Goal: Check status: Check status

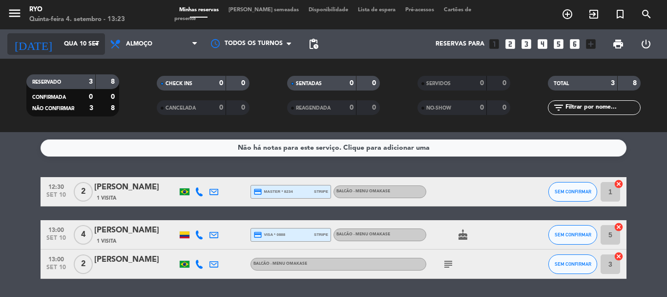
click at [81, 39] on input "Qua 10 set" at bounding box center [100, 44] width 83 height 17
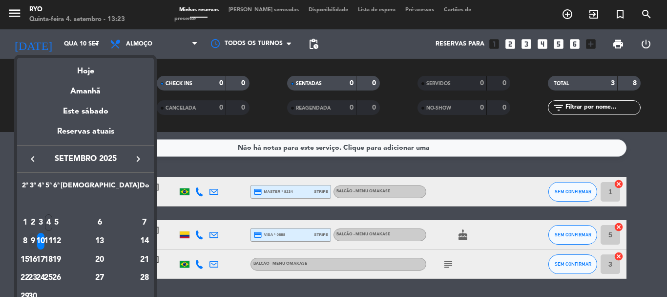
click at [37, 238] on div "9" at bounding box center [32, 241] width 7 height 17
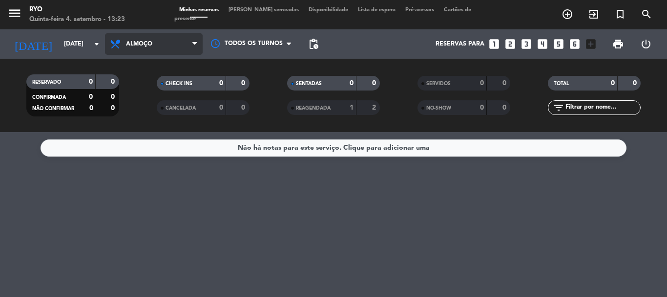
click at [134, 43] on span "Almoço" at bounding box center [139, 44] width 26 height 7
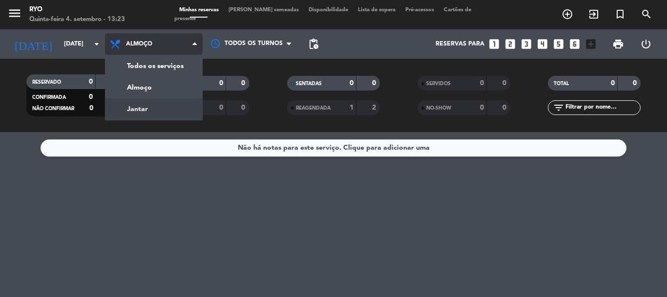
click at [143, 100] on div "menu Ryo Quinta-feira 4. setembro - 13:23 Minhas reservas Mesas semeadas Dispon…" at bounding box center [333, 66] width 667 height 132
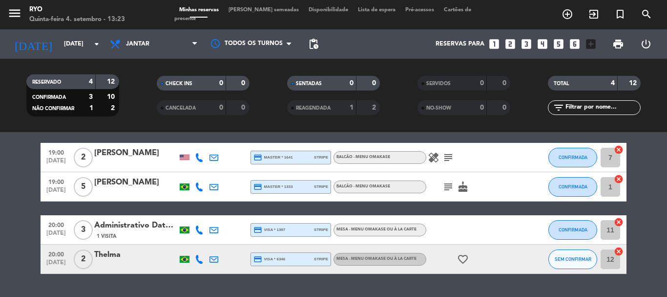
scroll to position [49, 0]
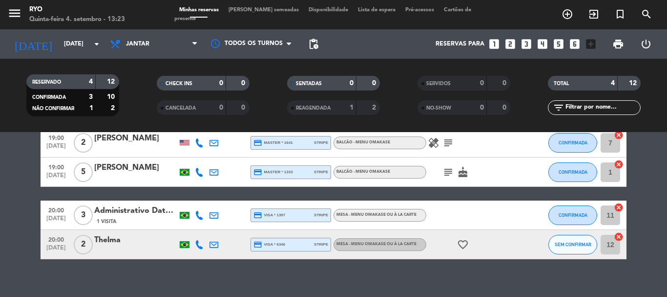
click at [433, 147] on icon "healing" at bounding box center [434, 143] width 12 height 12
click at [35, 192] on bookings-row "19:00 [DATE] 2 [PERSON_NAME] credit_card master * 1641 stripe BALCÃO - Menu Oma…" at bounding box center [333, 193] width 667 height 131
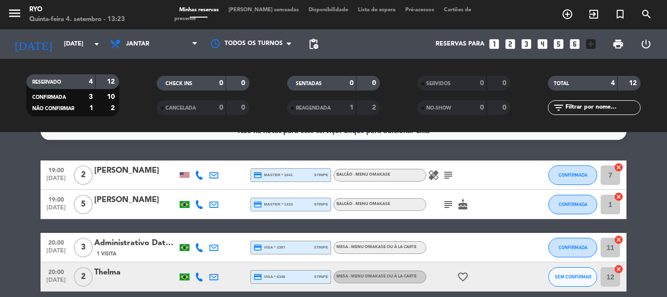
scroll to position [0, 0]
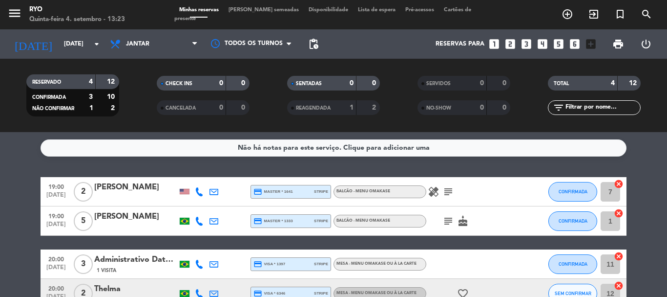
click at [201, 264] on icon at bounding box center [199, 263] width 9 height 9
click at [211, 265] on icon at bounding box center [214, 263] width 9 height 9
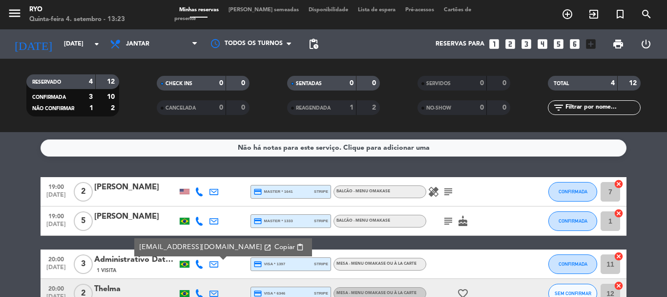
click at [9, 221] on bookings-row "19:00 [DATE] 2 [PERSON_NAME] credit_card master * 1641 stripe BALCÃO - Menu Oma…" at bounding box center [333, 242] width 667 height 131
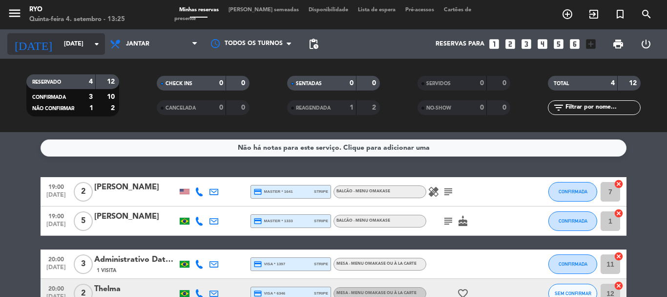
click at [84, 43] on input "[DATE]" at bounding box center [100, 44] width 83 height 17
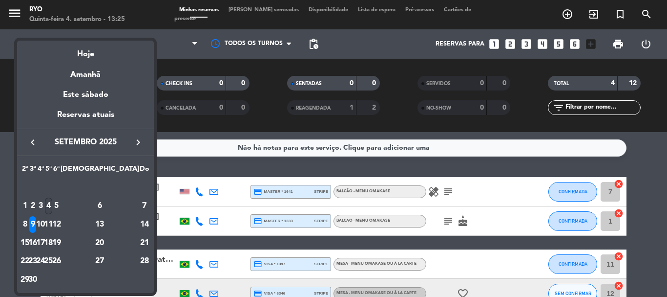
click at [52, 204] on div "4" at bounding box center [48, 205] width 7 height 17
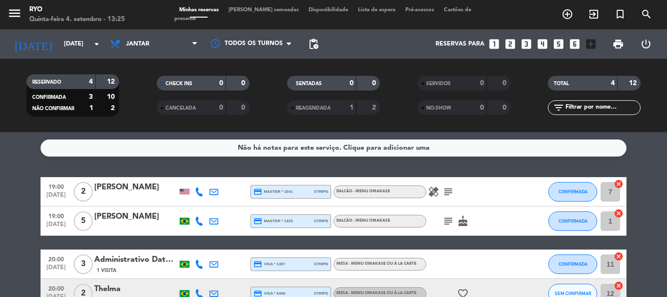
type input "[DATE]"
